Goal: Use online tool/utility: Utilize a website feature to perform a specific function

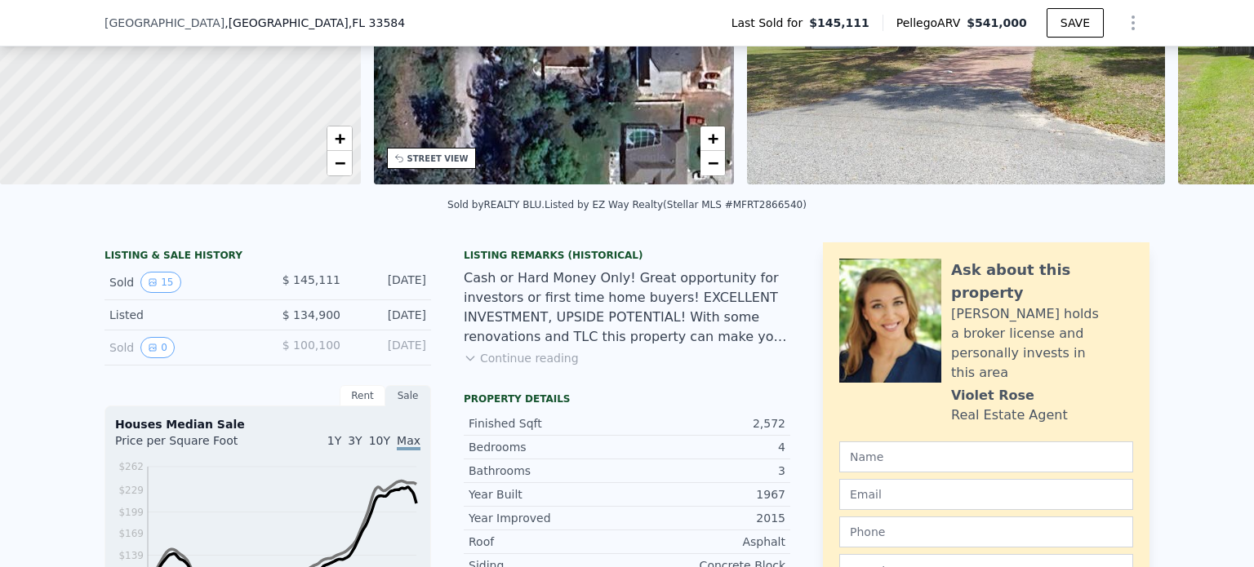
scroll to position [238, 0]
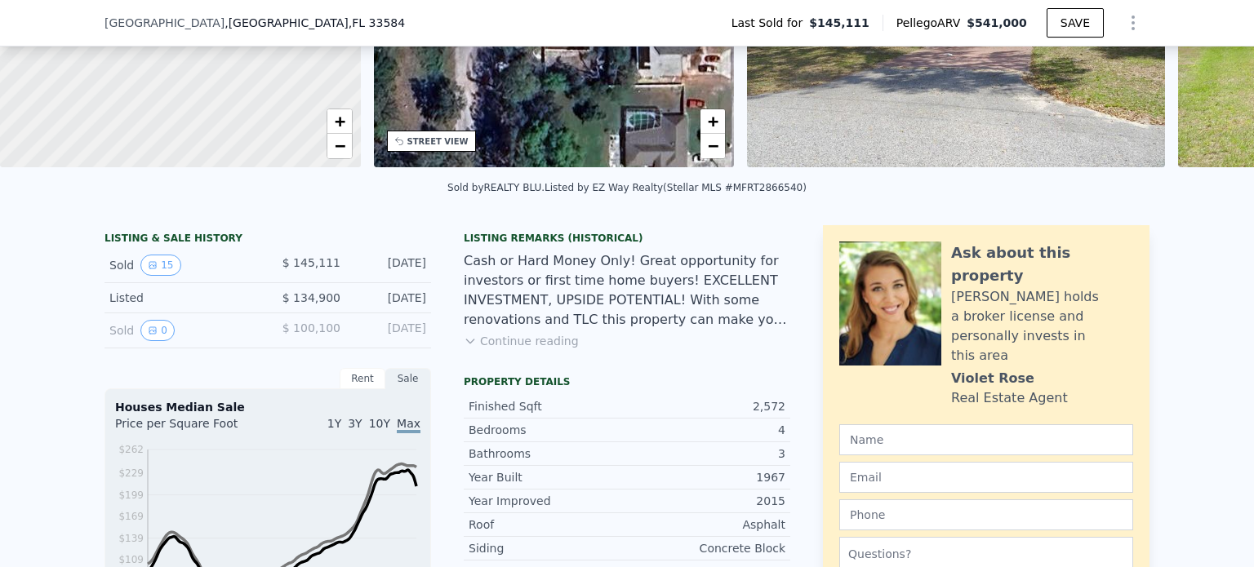
click at [526, 348] on button "Continue reading" at bounding box center [521, 341] width 115 height 16
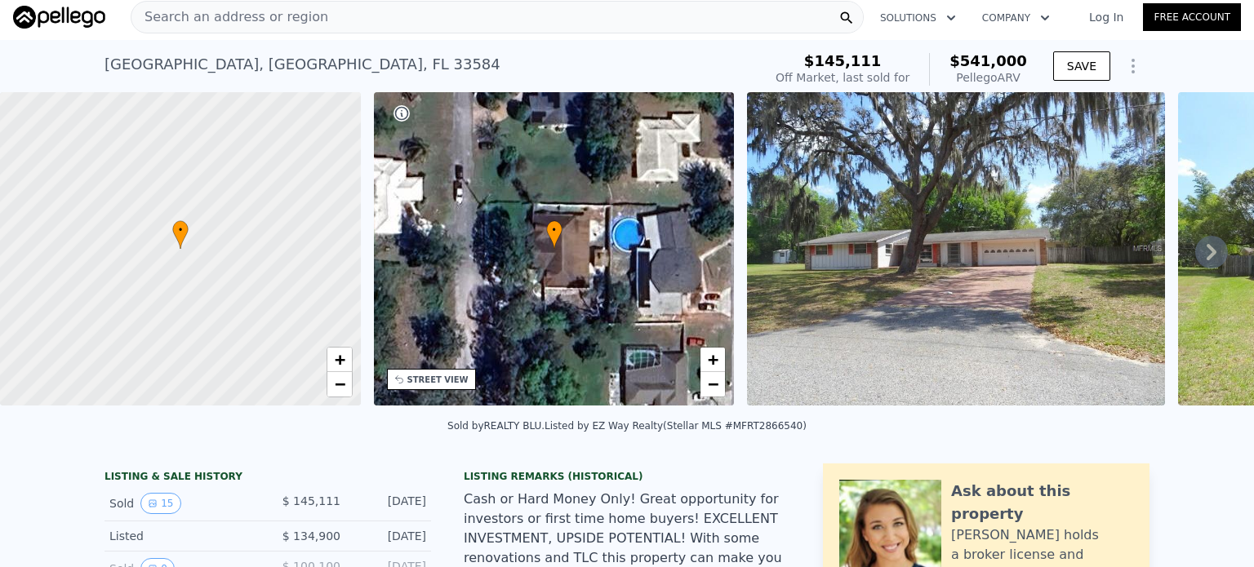
scroll to position [0, 0]
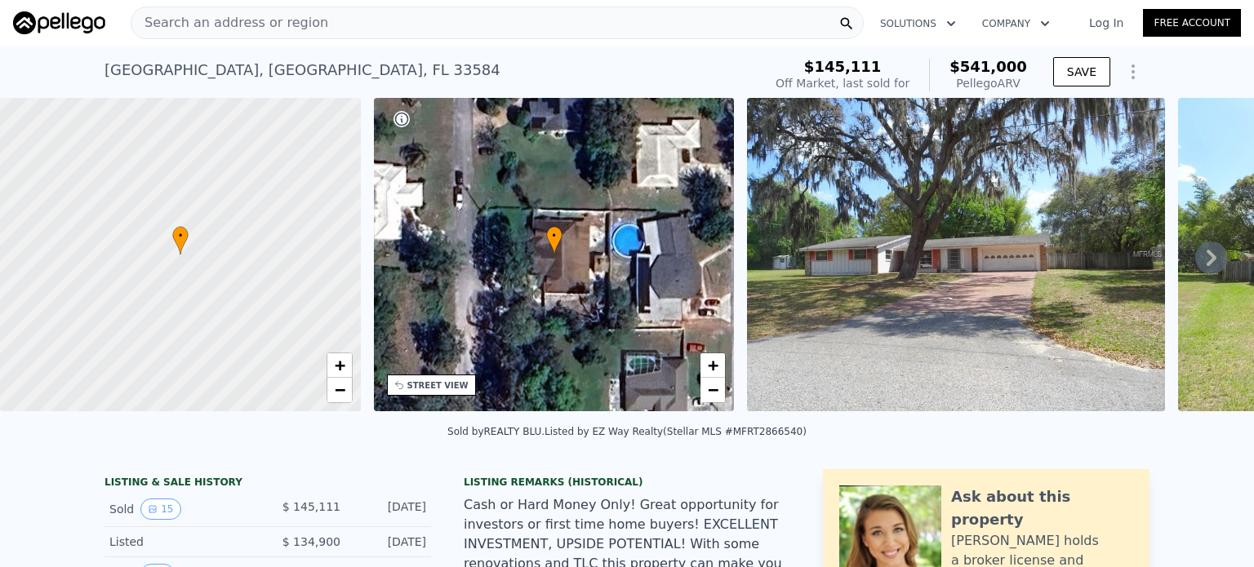
click at [1195, 272] on icon at bounding box center [1211, 258] width 33 height 33
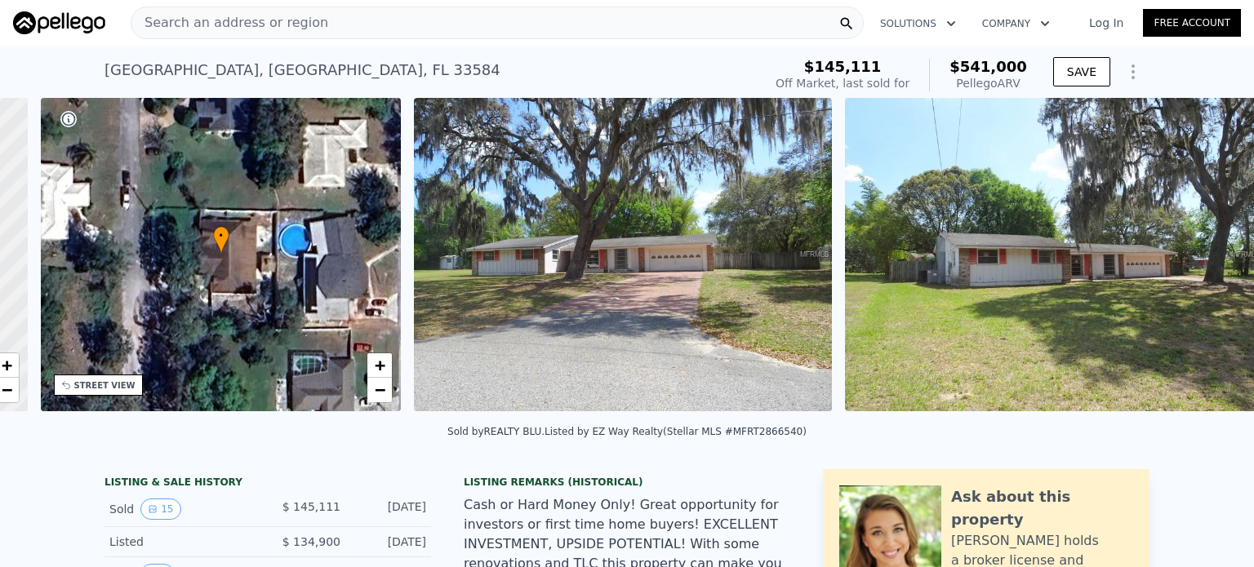
scroll to position [0, 380]
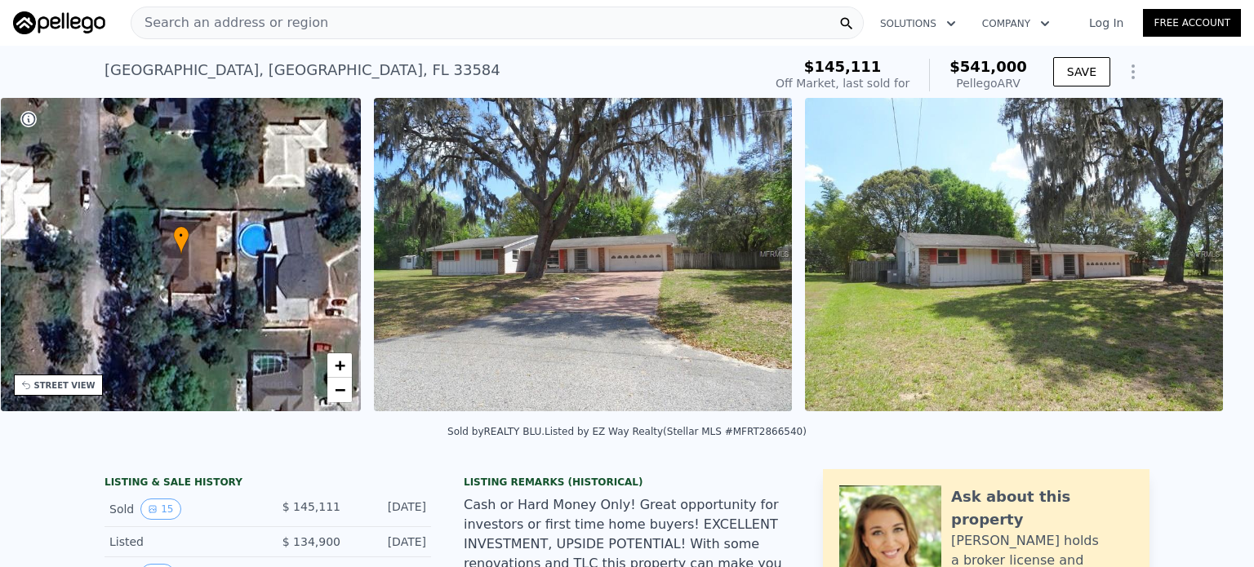
click at [1194, 272] on img at bounding box center [1014, 254] width 418 height 313
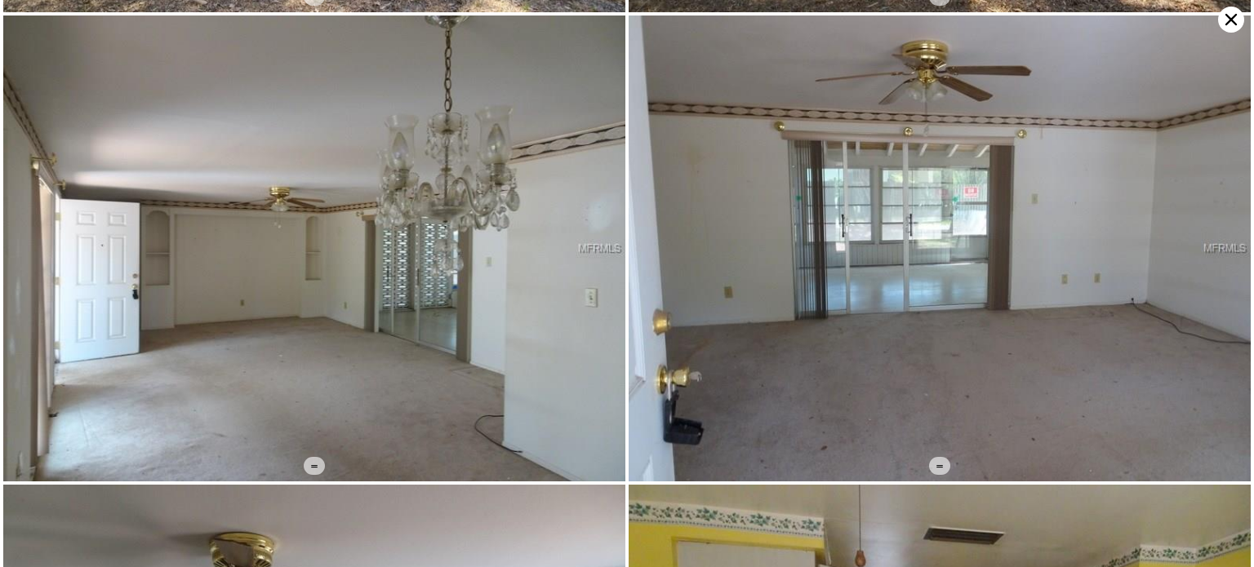
scroll to position [1395, 0]
click at [1236, 26] on icon at bounding box center [1231, 20] width 26 height 26
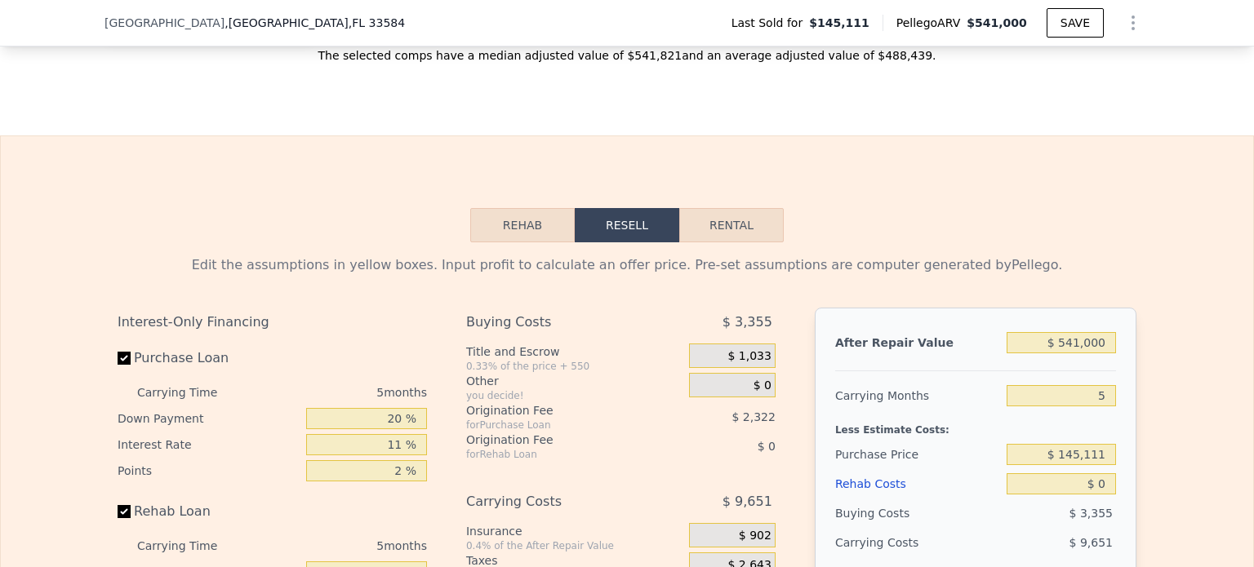
scroll to position [2367, 0]
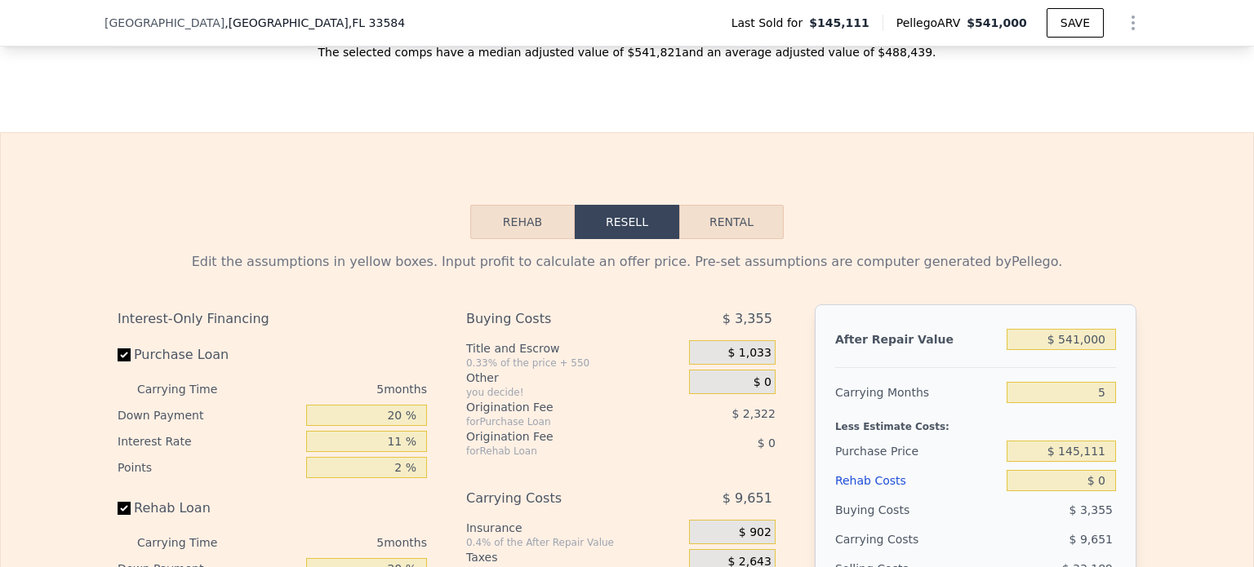
click at [722, 205] on button "Rental" at bounding box center [731, 222] width 104 height 34
select select "30"
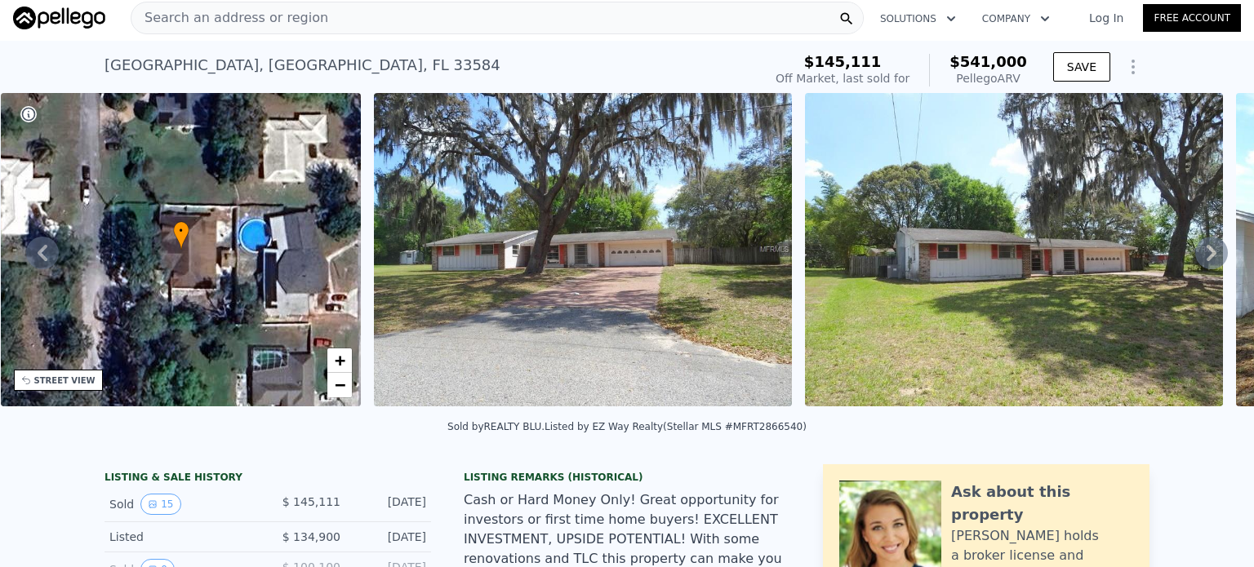
scroll to position [0, 0]
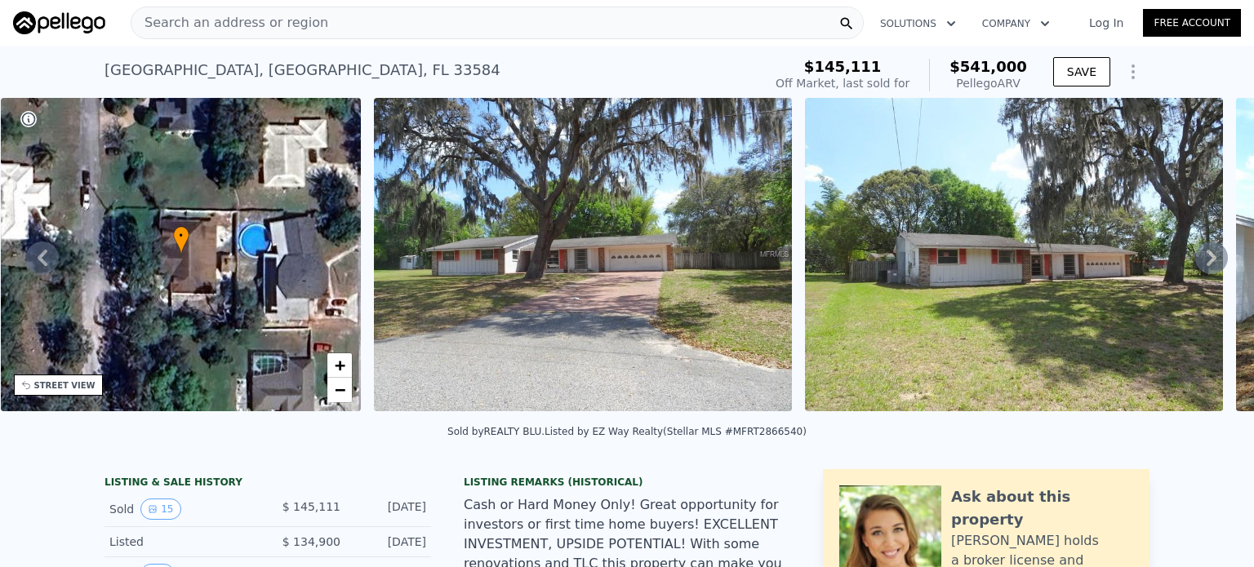
click at [261, 20] on span "Search an address or region" at bounding box center [229, 23] width 197 height 20
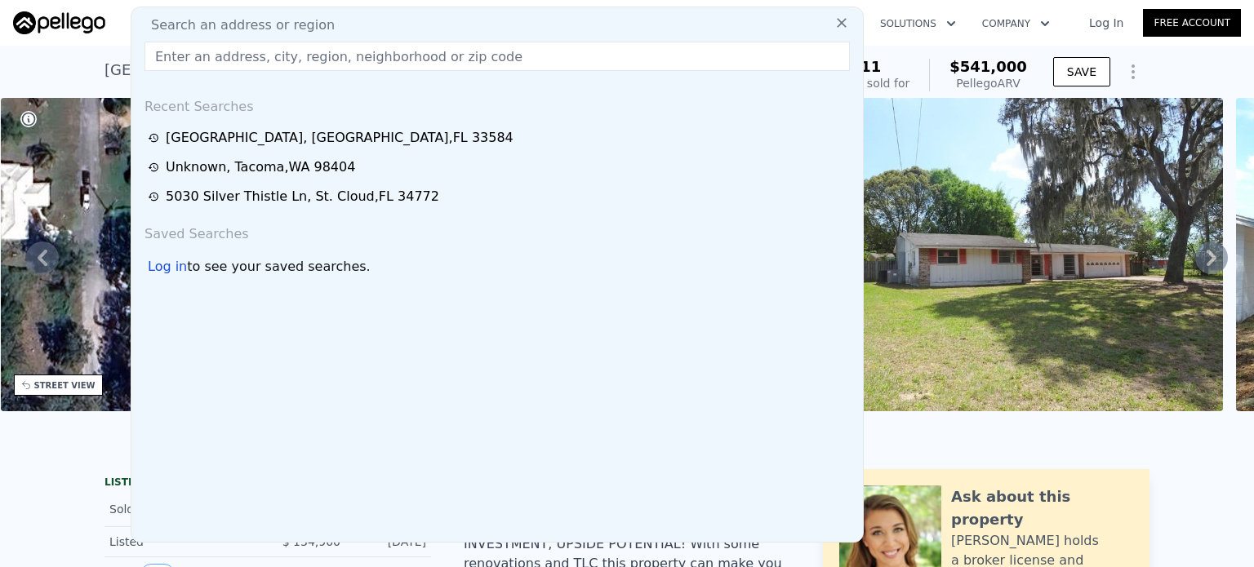
click at [204, 24] on span "Search an address or region" at bounding box center [236, 26] width 197 height 20
click at [335, 65] on input "text" at bounding box center [496, 56] width 705 height 29
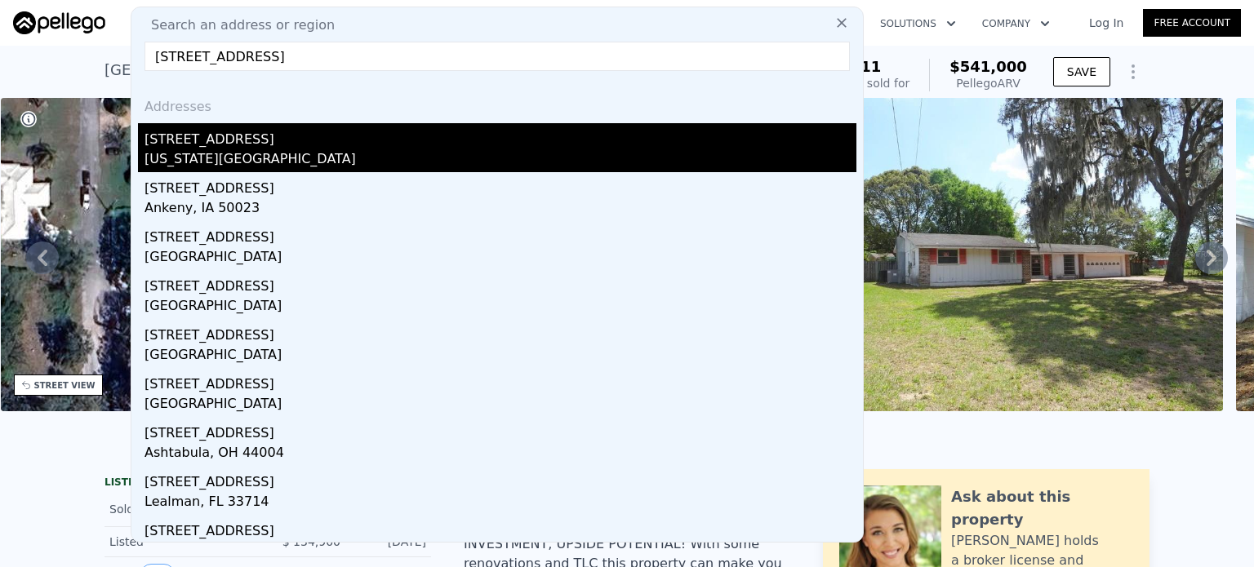
type input "[STREET_ADDRESS]"
click at [284, 137] on div "[STREET_ADDRESS]" at bounding box center [500, 136] width 712 height 26
